Goal: Go to known website: Go to known website

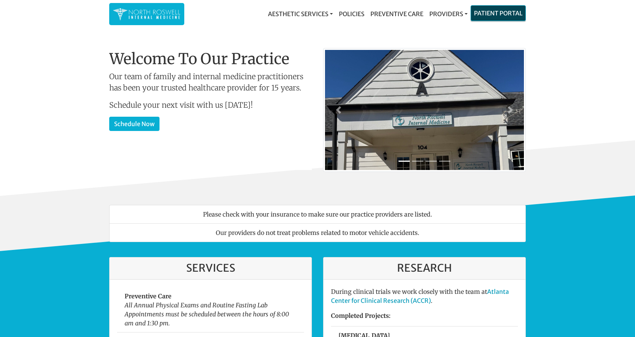
click at [504, 15] on link "Patient Portal" at bounding box center [498, 13] width 54 height 15
click at [498, 16] on link "Patient Portal" at bounding box center [498, 13] width 54 height 15
click at [504, 11] on link "Patient Portal" at bounding box center [498, 13] width 54 height 15
